Goal: Navigation & Orientation: Go to known website

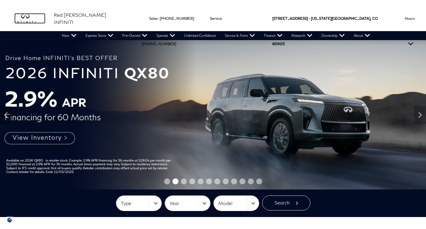
click at [28, 16] on img "infiniti" at bounding box center [30, 19] width 30 height 10
